Goal: Find specific page/section: Find specific page/section

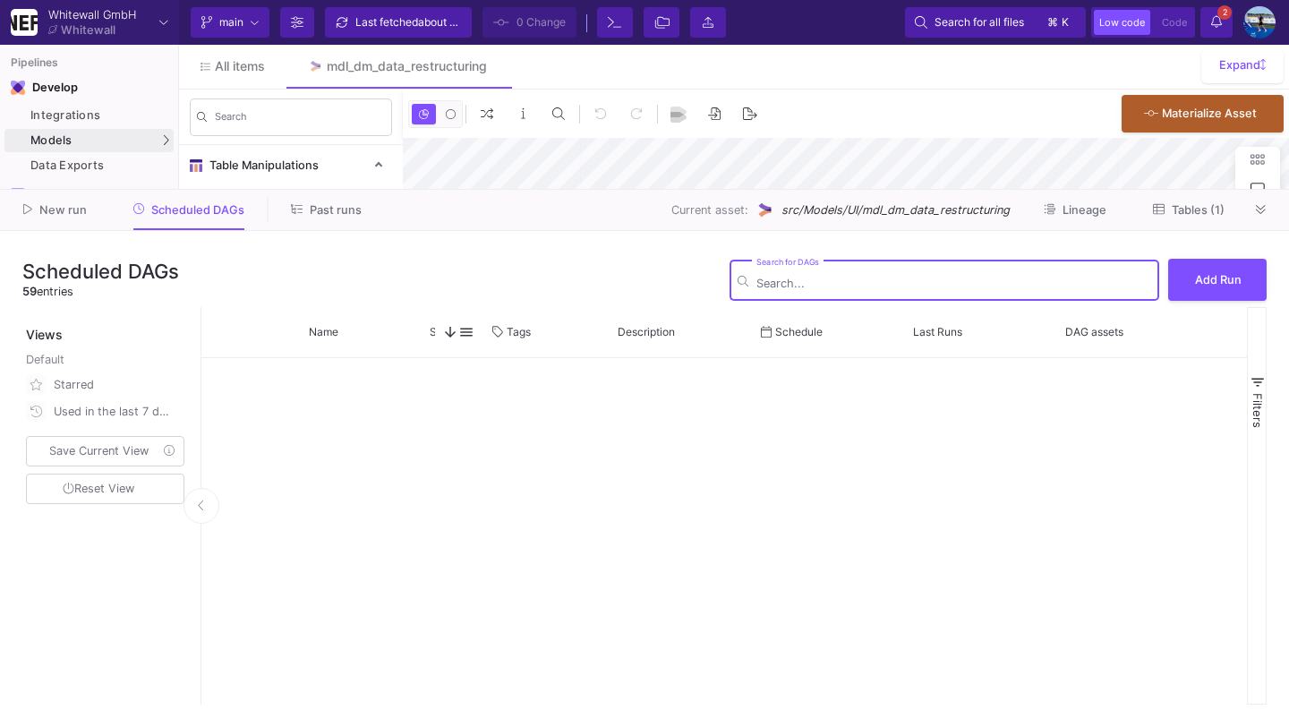
scroll to position [2196, 0]
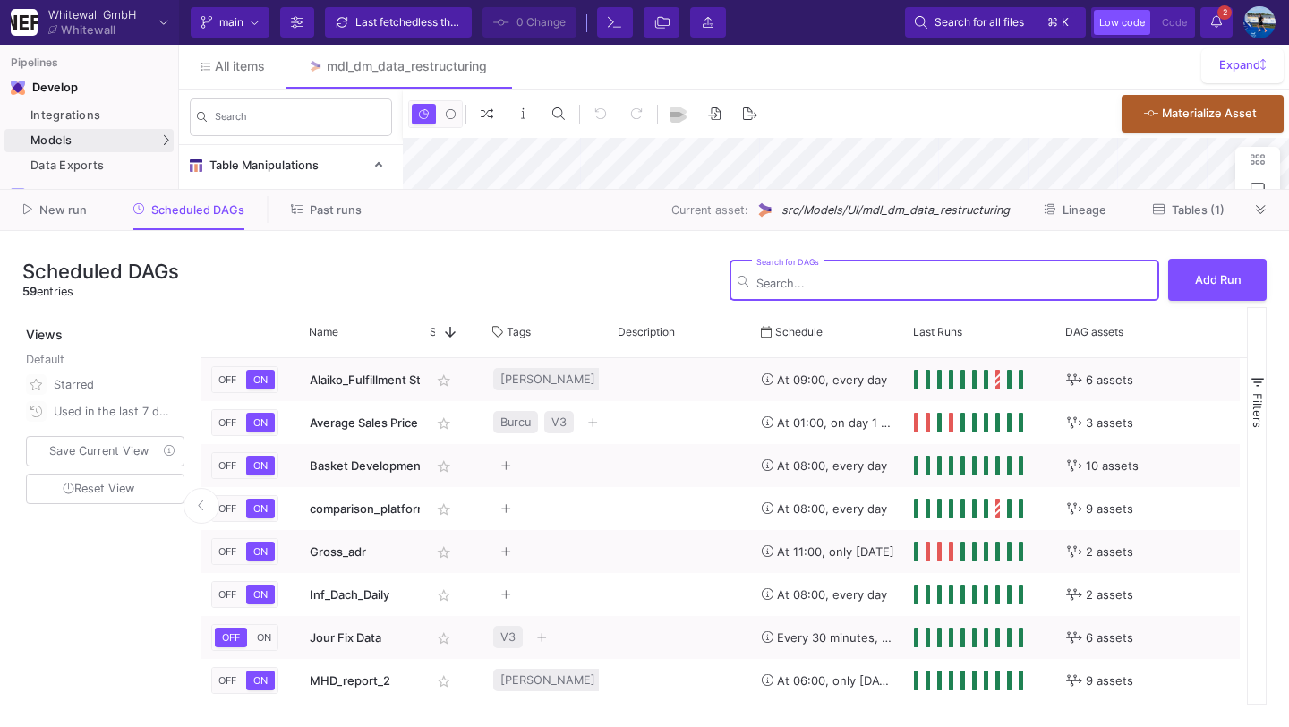
type input "-24"
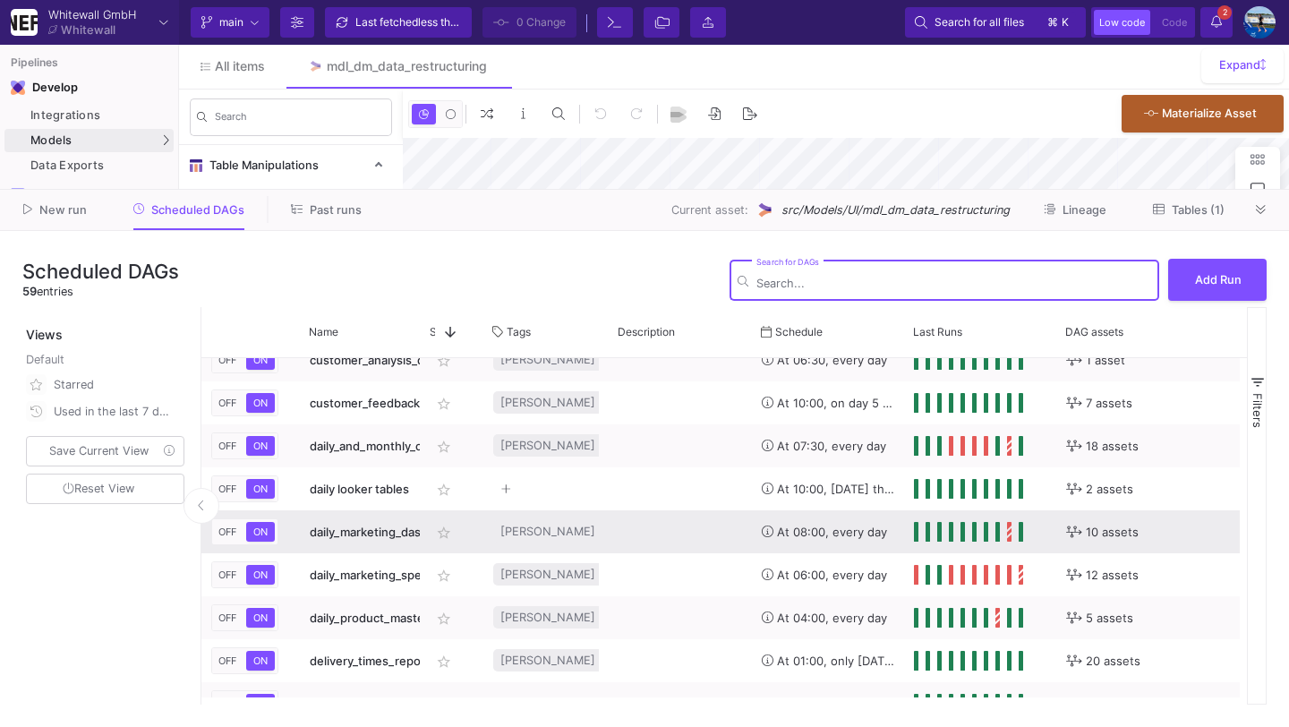
scroll to position [545, 0]
